Goal: Complete application form: Complete application form

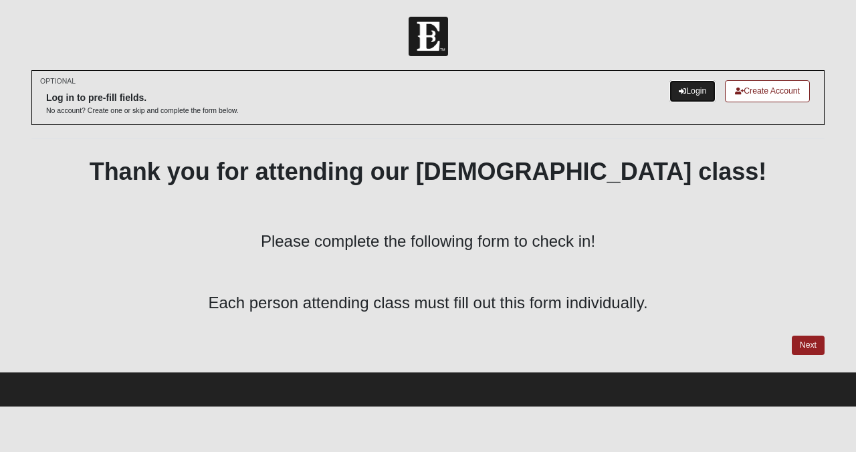
click at [688, 98] on link "Login" at bounding box center [692, 91] width 46 height 22
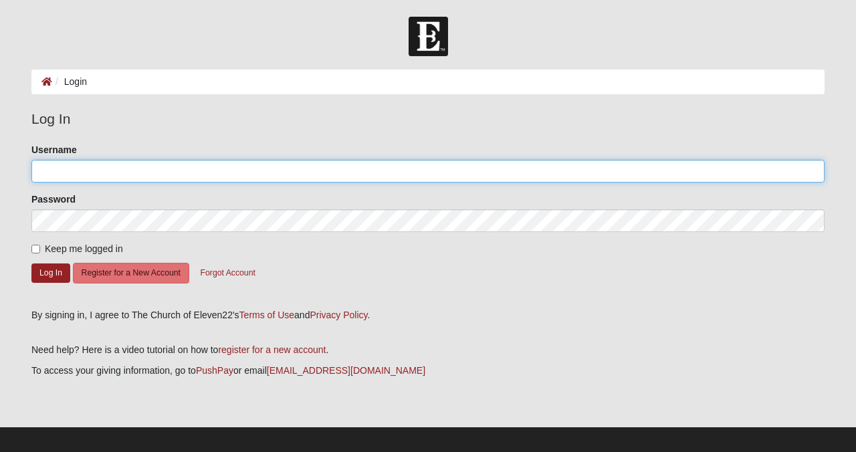
click at [84, 168] on input "Username" at bounding box center [427, 171] width 793 height 23
type input "BarryV"
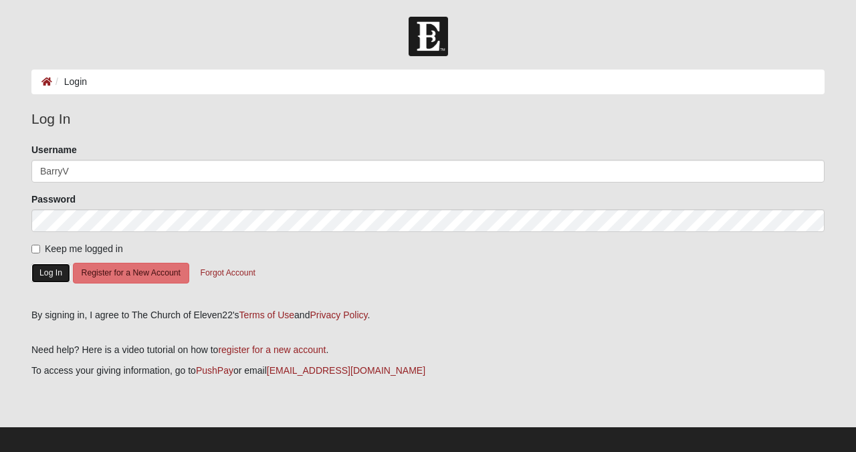
click at [57, 275] on button "Log In" at bounding box center [50, 272] width 39 height 19
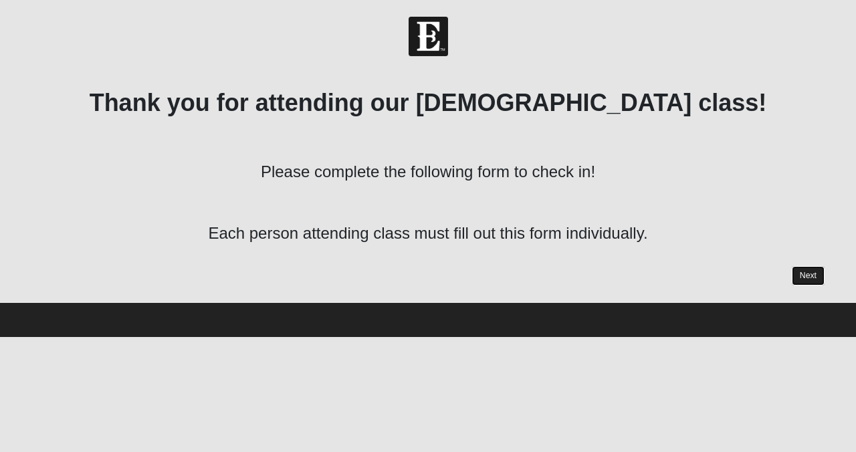
click at [803, 271] on link "Next" at bounding box center [808, 275] width 33 height 19
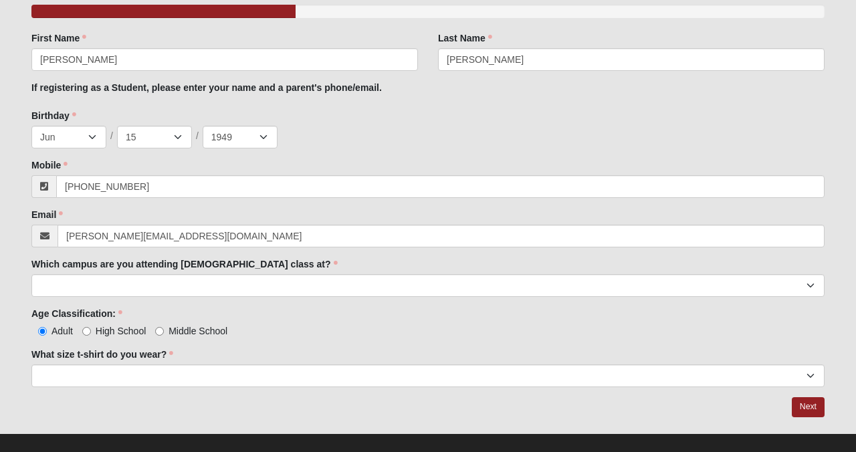
scroll to position [140, 0]
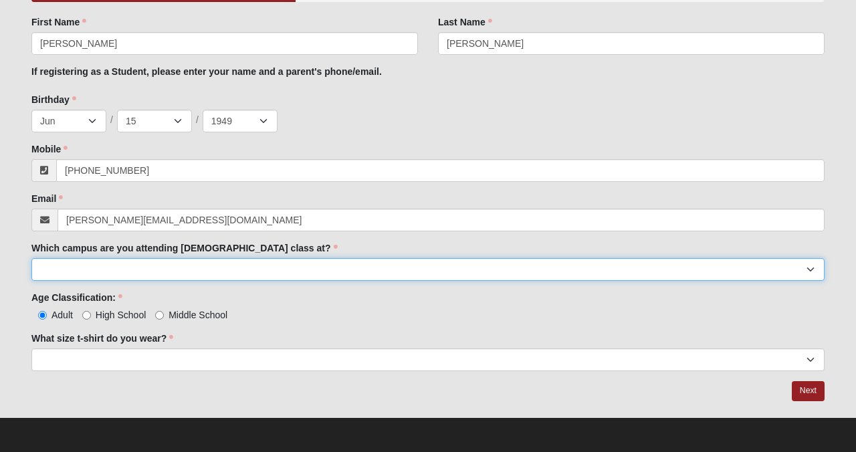
click at [37, 266] on select "Arlington Baymeadows Eleven22 Online Fleming Island Jesup Mandarin North Jax Or…" at bounding box center [427, 269] width 793 height 23
click at [810, 267] on select "Arlington Baymeadows Eleven22 Online Fleming Island Jesup Mandarin North Jax Or…" at bounding box center [427, 269] width 793 height 23
select select "3"
click at [31, 258] on select "Arlington Baymeadows Eleven22 Online Fleming Island Jesup Mandarin North Jax Or…" at bounding box center [427, 269] width 793 height 23
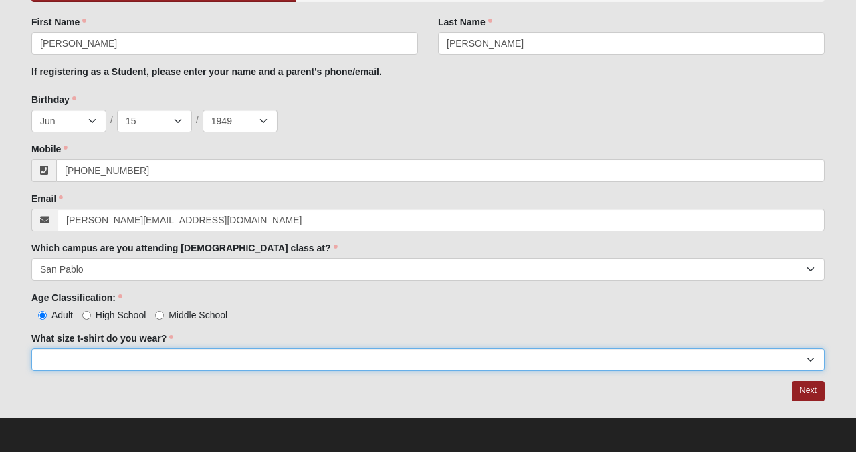
click at [68, 358] on select "Small Medium Large XL 2XL 3XL" at bounding box center [427, 359] width 793 height 23
select select "Large"
click at [31, 348] on select "Small Medium Large XL 2XL 3XL" at bounding box center [427, 359] width 793 height 23
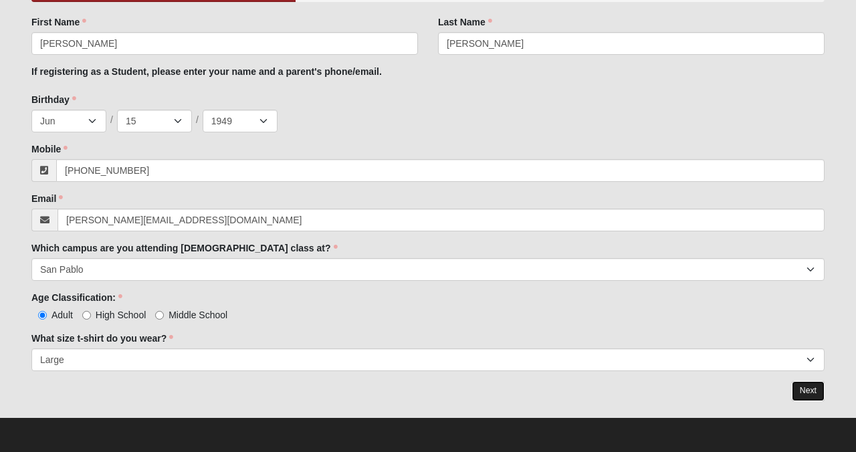
click at [810, 386] on link "Next" at bounding box center [808, 390] width 33 height 19
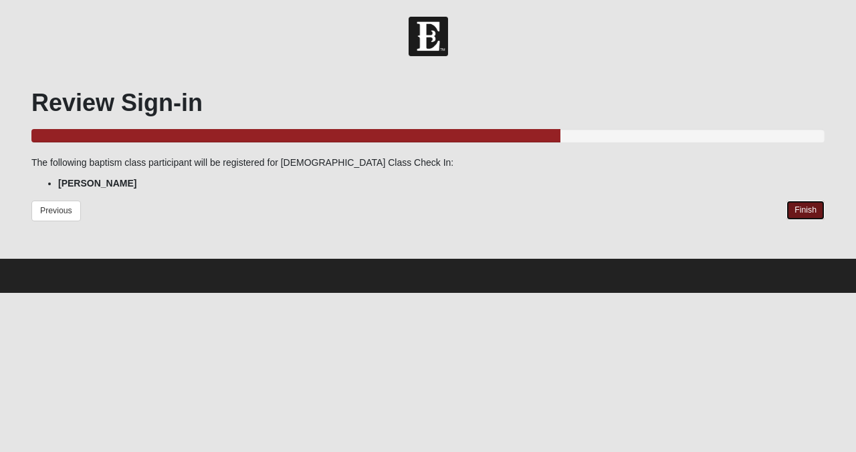
click at [803, 203] on link "Finish" at bounding box center [805, 210] width 38 height 19
